Goal: Task Accomplishment & Management: Use online tool/utility

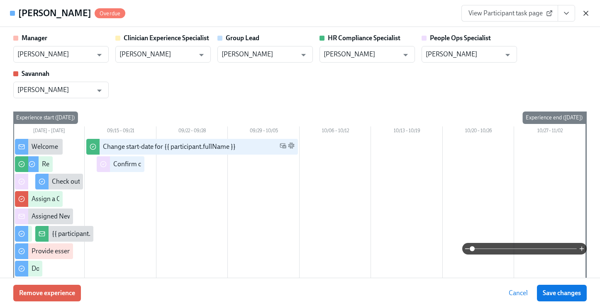
scroll to position [1225, 0]
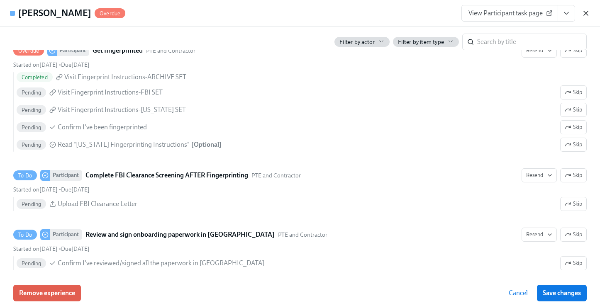
click at [587, 12] on icon "button" at bounding box center [586, 13] width 8 height 8
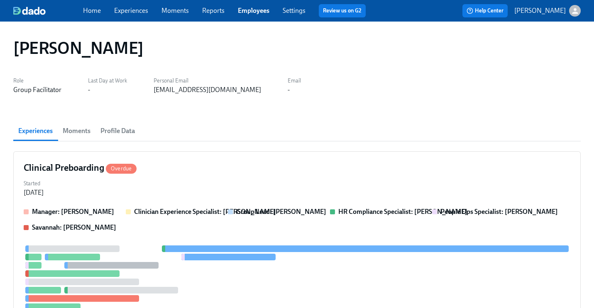
click at [249, 16] on div "Home Experiences Moments Reports Employees Settings Review us on G2" at bounding box center [227, 10] width 289 height 13
click at [261, 13] on link "Employees" at bounding box center [254, 11] width 32 height 8
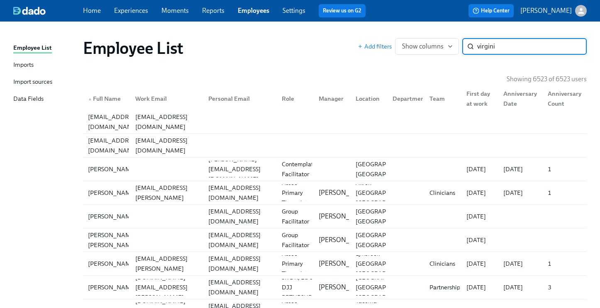
type input "virgini"
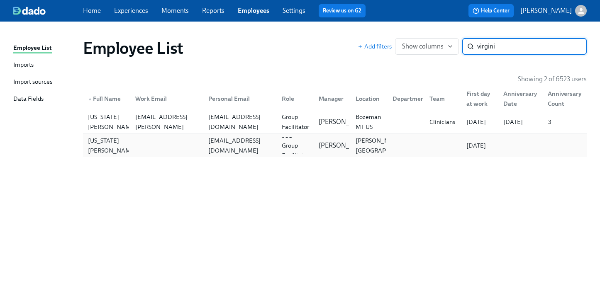
click at [214, 143] on div "vrwilliams@proton.me" at bounding box center [240, 146] width 70 height 20
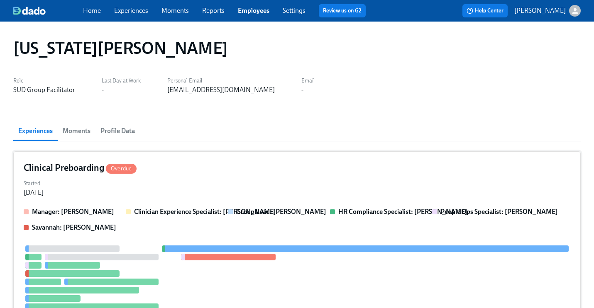
click at [229, 173] on div "Clinical Preboarding Overdue" at bounding box center [297, 168] width 546 height 12
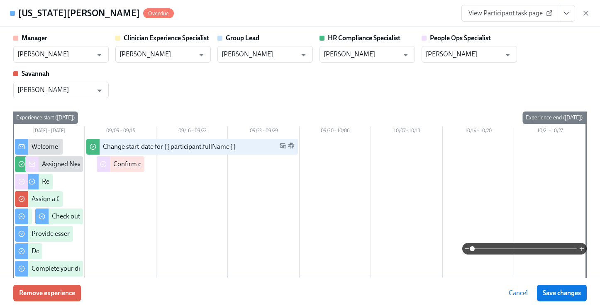
click at [562, 15] on icon "View task page" at bounding box center [566, 13] width 8 height 8
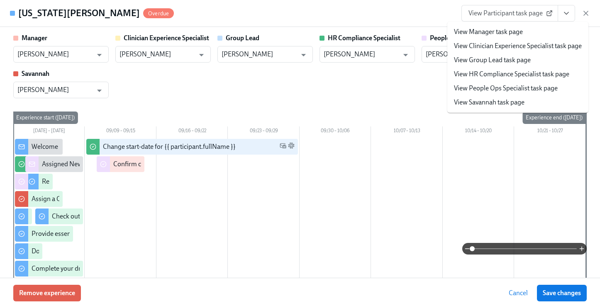
click at [505, 92] on link "View People Ops Specialist task page" at bounding box center [506, 88] width 104 height 9
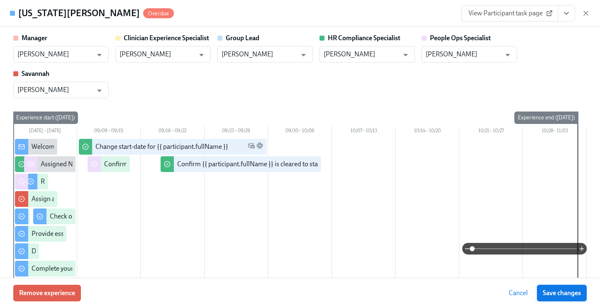
click at [564, 294] on span "Save changes" at bounding box center [562, 293] width 38 height 8
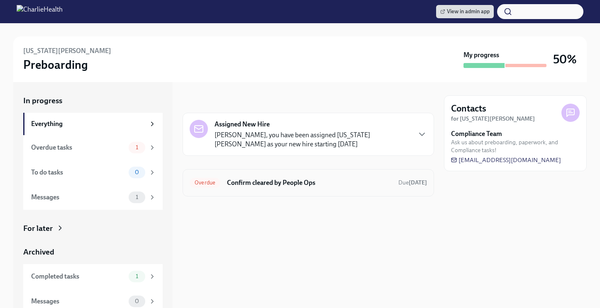
click at [350, 185] on h6 "Confirm cleared by People Ops" at bounding box center [309, 182] width 165 height 9
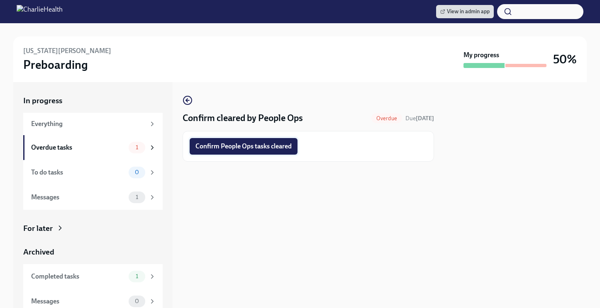
click at [278, 147] on span "Confirm People Ops tasks cleared" at bounding box center [243, 146] width 96 height 8
